Goal: Find specific page/section: Find specific page/section

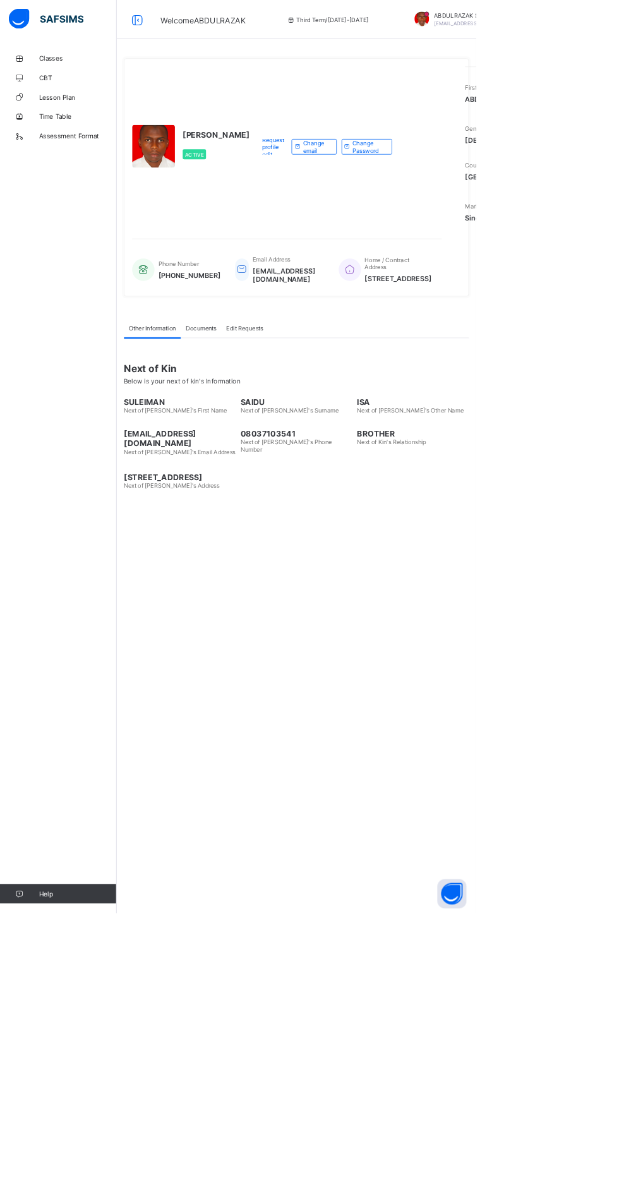
click at [66, 76] on span "Classes" at bounding box center [101, 76] width 101 height 10
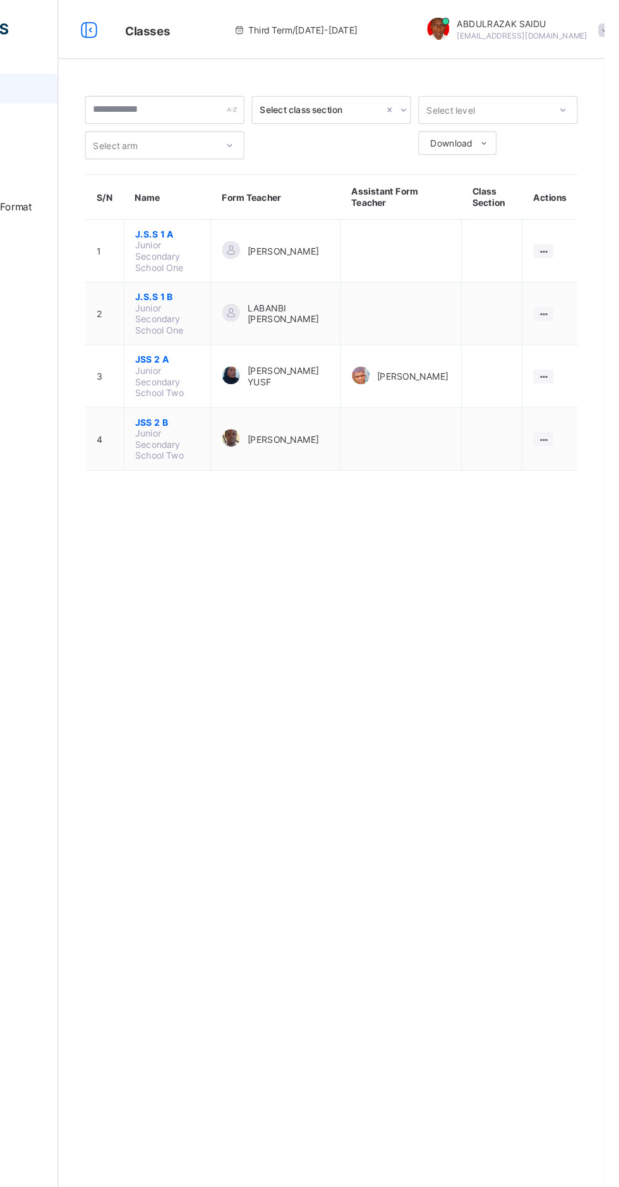
click at [236, 253] on span "J.S.S 1 B" at bounding box center [244, 254] width 55 height 9
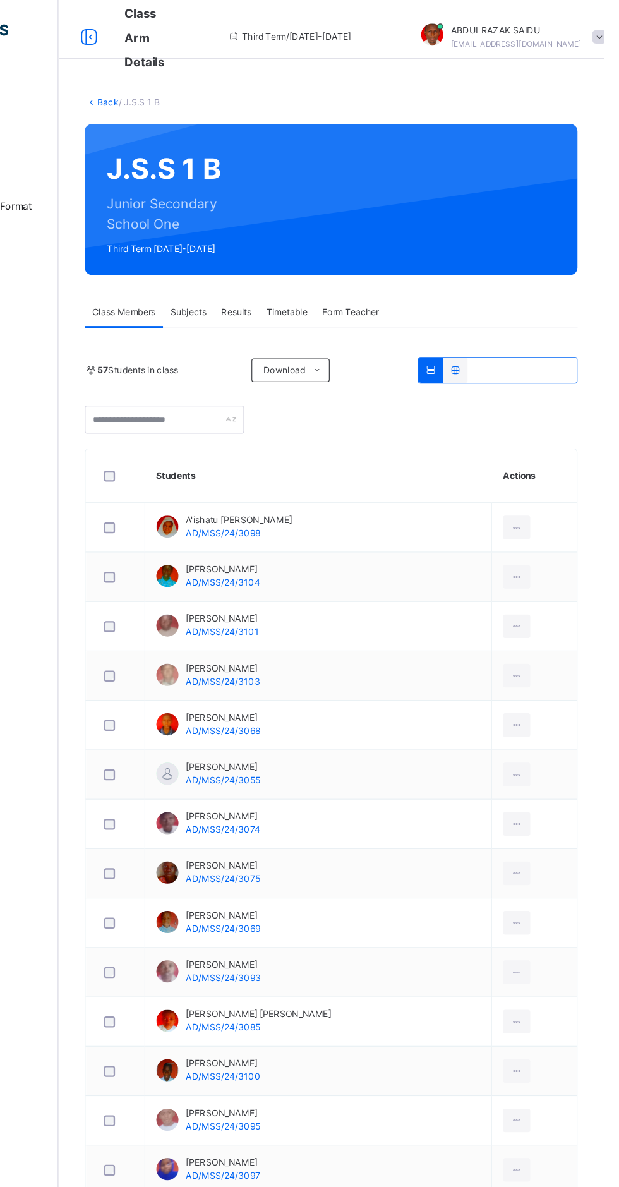
click at [609, 32] on span at bounding box center [614, 31] width 11 height 11
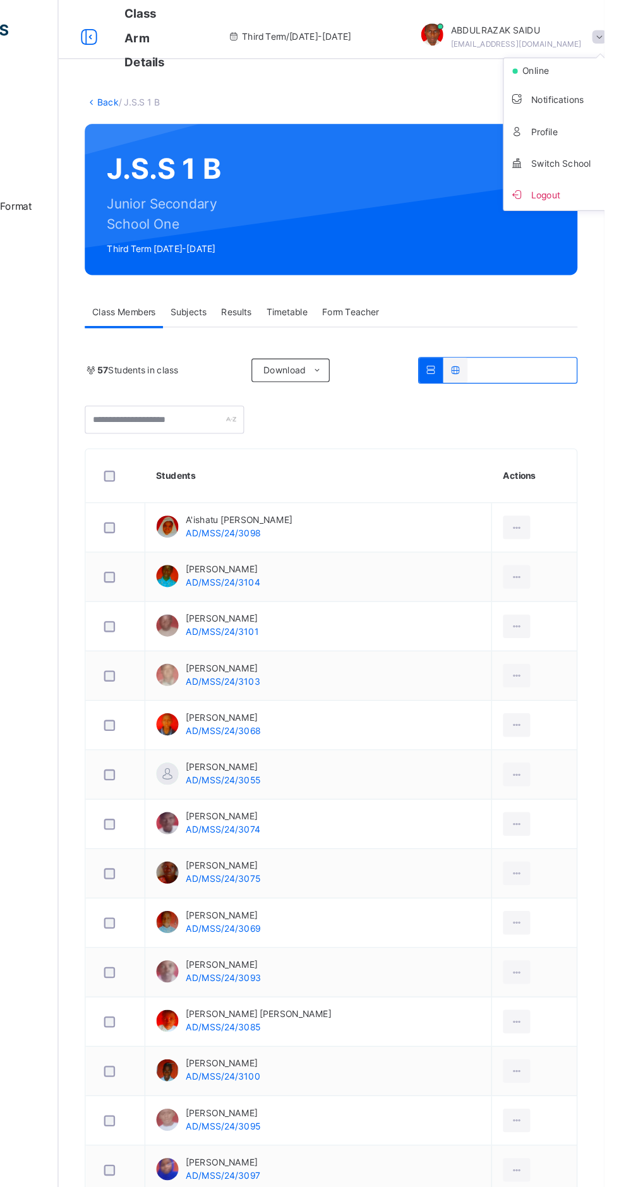
click at [540, 174] on span "Logout" at bounding box center [579, 166] width 83 height 17
